Goal: Transaction & Acquisition: Purchase product/service

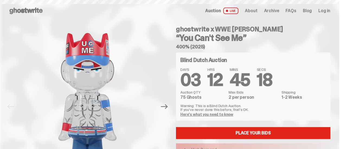
click at [209, 103] on div "DAYS 03 HRS 12 MINS 45 SECS 18 Auction QTY 75 Ghosts Max Bids 2 per person Ship…" at bounding box center [253, 92] width 146 height 49
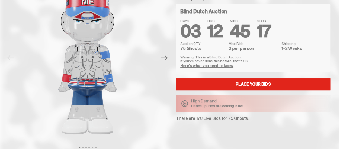
scroll to position [49, 0]
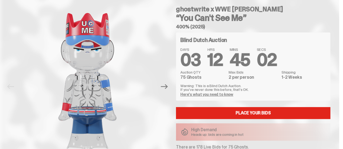
scroll to position [20, 0]
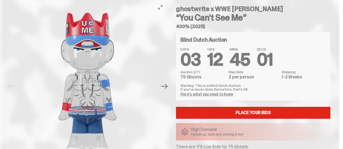
click at [162, 90] on button "Next" at bounding box center [164, 87] width 12 height 12
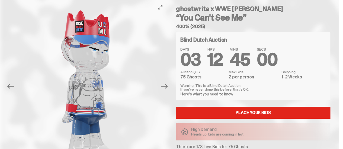
click at [162, 90] on button "Next" at bounding box center [164, 87] width 12 height 12
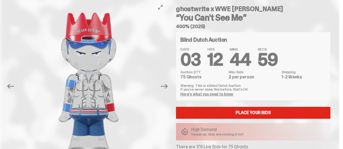
click at [162, 90] on button "Next" at bounding box center [164, 87] width 12 height 12
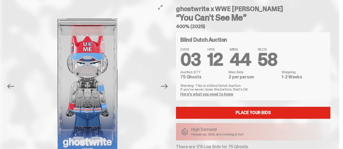
click at [162, 90] on button "Next" at bounding box center [164, 87] width 12 height 12
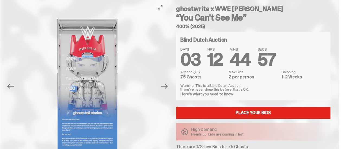
click at [162, 90] on button "Next" at bounding box center [164, 87] width 12 height 12
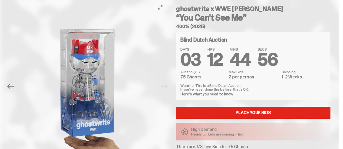
click at [162, 90] on div at bounding box center [88, 87] width 158 height 173
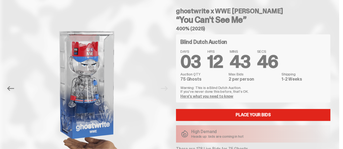
scroll to position [19, 0]
